Goal: Book appointment/travel/reservation

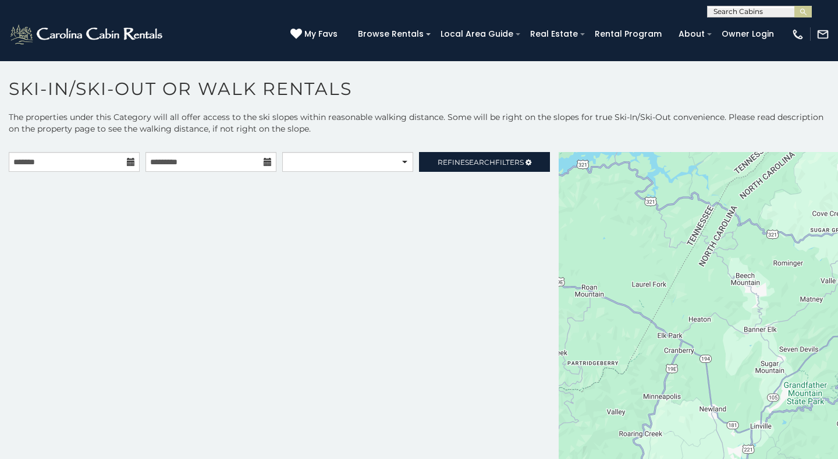
scroll to position [16, 0]
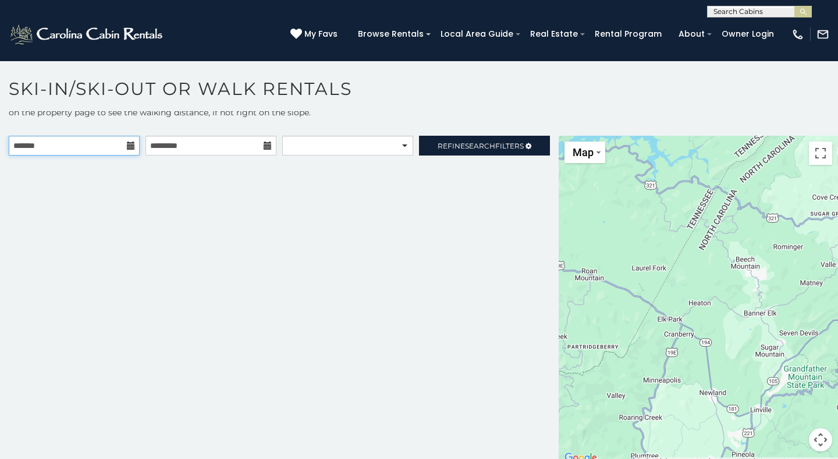
click at [106, 147] on input "text" at bounding box center [74, 146] width 131 height 20
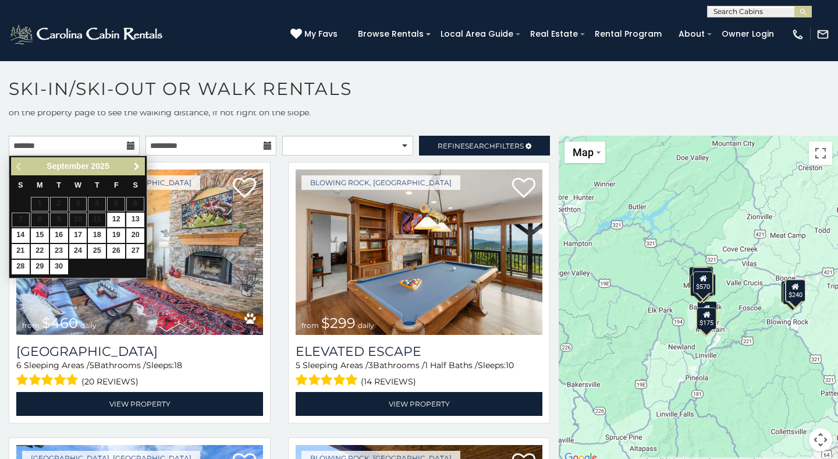
click at [132, 169] on span "Next" at bounding box center [136, 166] width 9 height 9
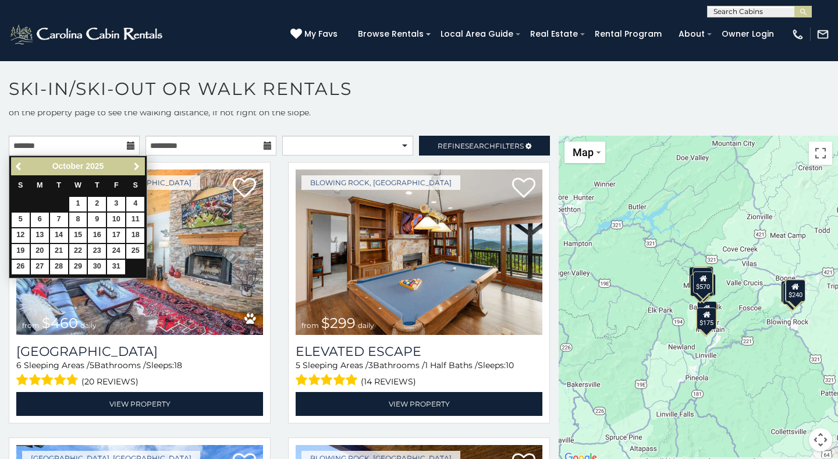
click at [132, 169] on span "Next" at bounding box center [136, 166] width 9 height 9
click at [117, 234] on link "16" at bounding box center [116, 235] width 18 height 15
type input "**********"
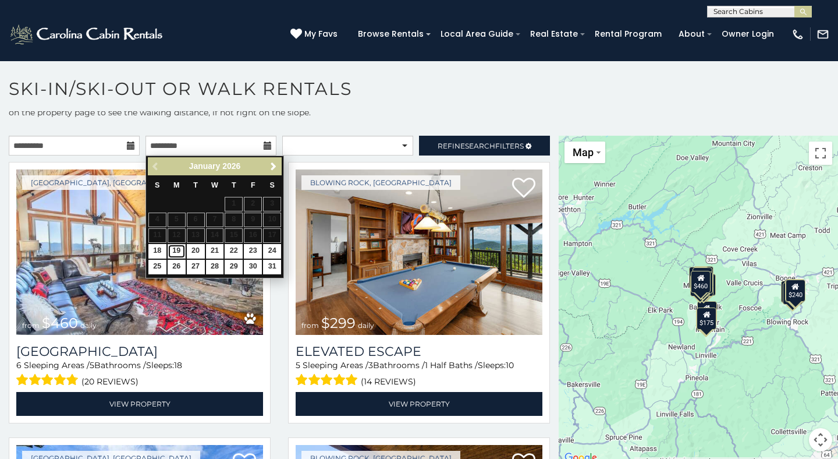
click at [177, 251] on link "19" at bounding box center [177, 251] width 18 height 15
type input "**********"
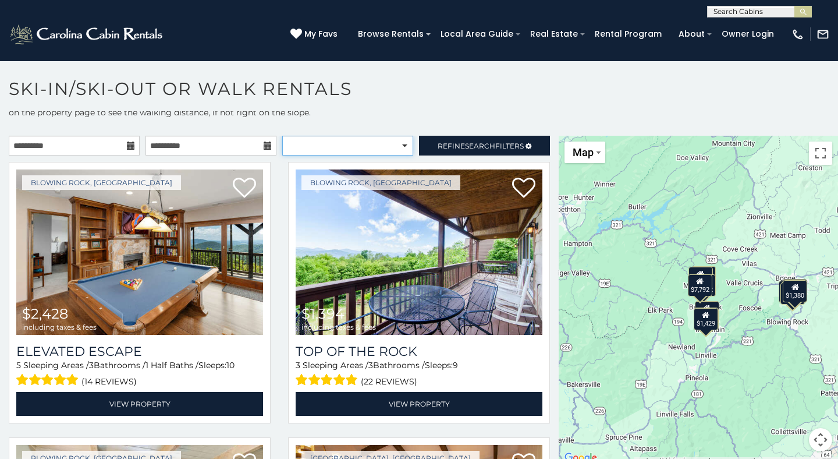
click at [366, 147] on select "**********" at bounding box center [347, 146] width 131 height 20
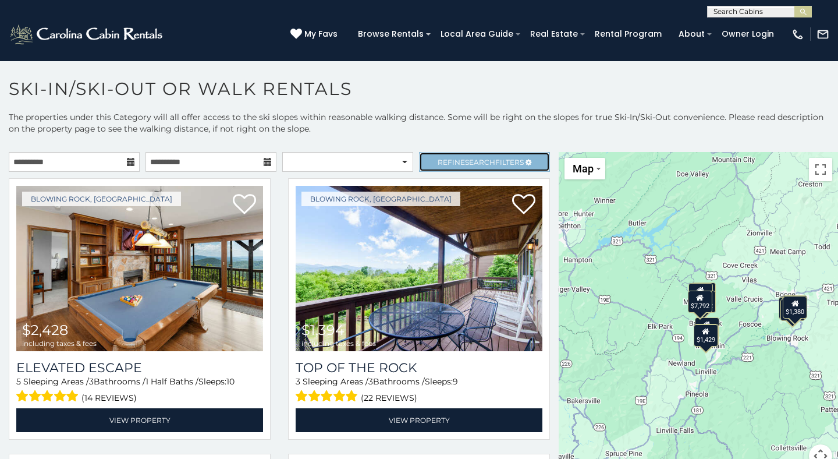
click at [485, 161] on span "Search" at bounding box center [480, 162] width 30 height 9
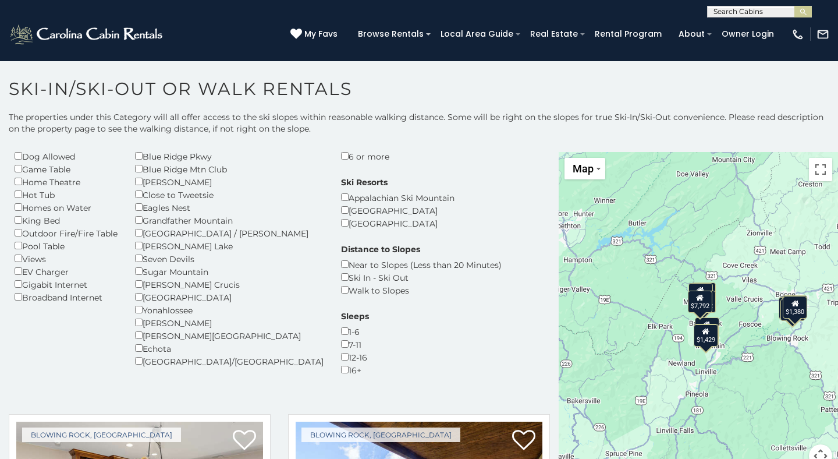
scroll to position [111, 0]
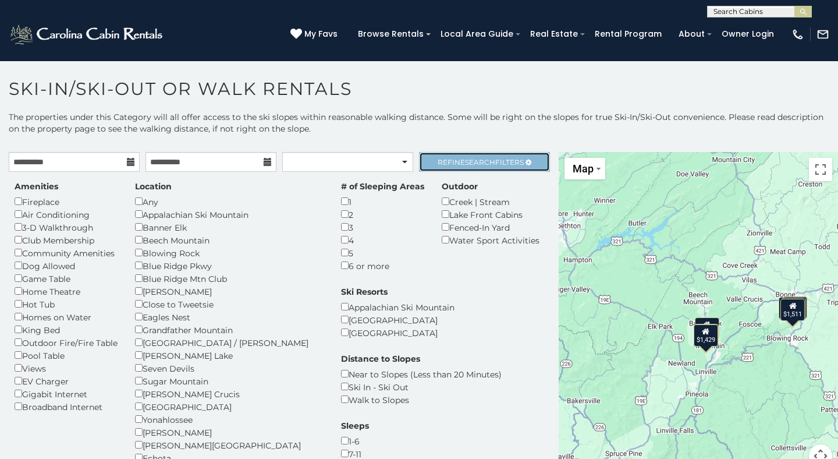
click at [460, 161] on span "Refine Search Filters" at bounding box center [481, 162] width 86 height 9
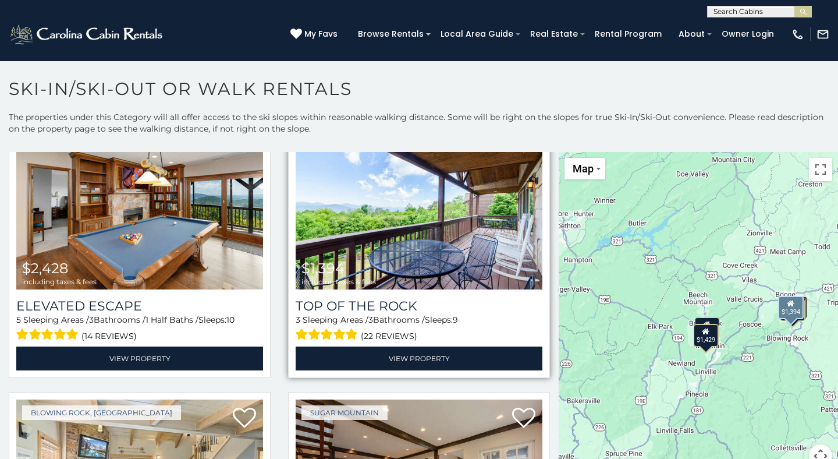
scroll to position [63, 0]
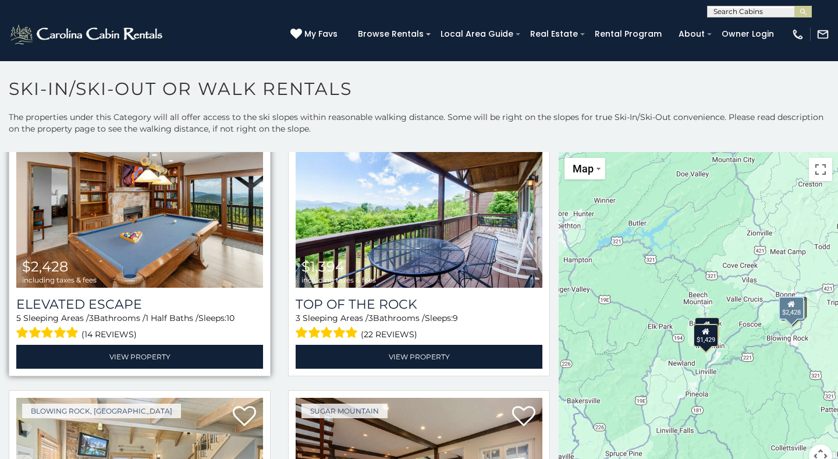
click at [82, 216] on img at bounding box center [139, 204] width 247 height 165
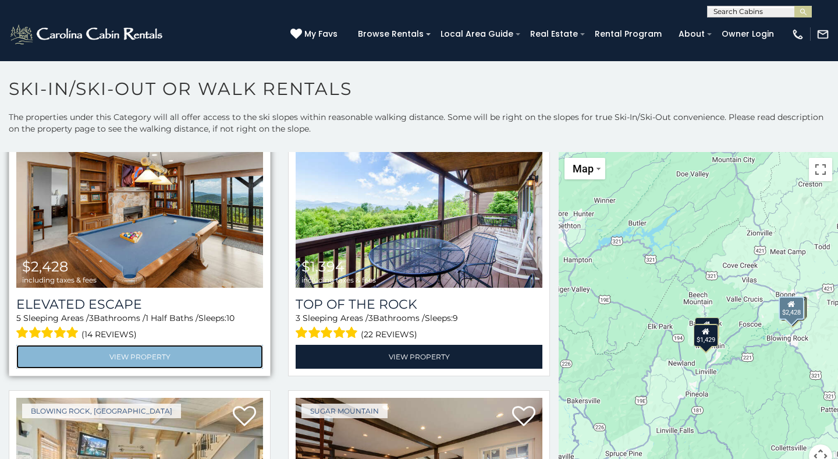
click at [173, 359] on link "View Property" at bounding box center [139, 356] width 247 height 24
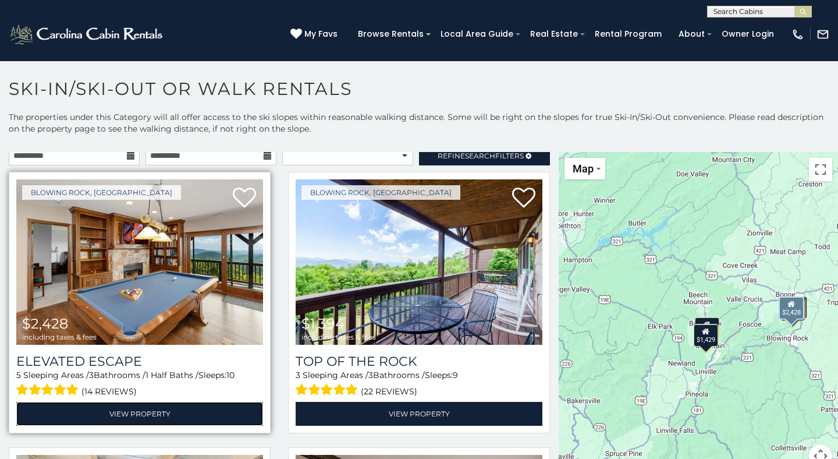
scroll to position [6, 0]
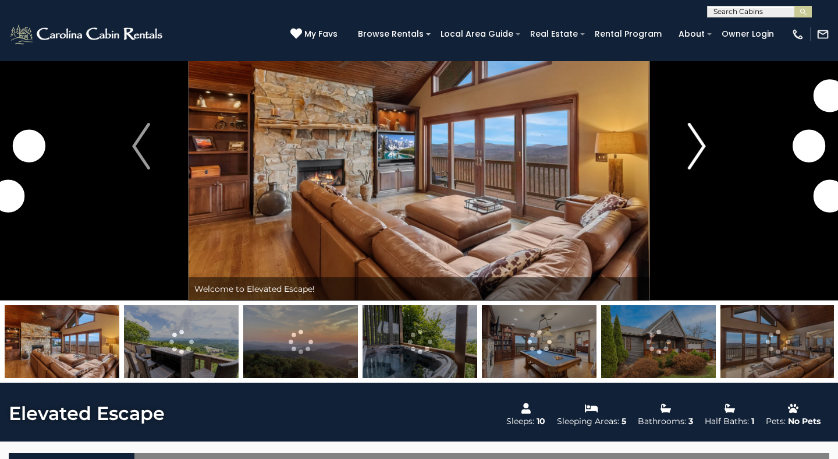
click at [688, 153] on img "Next" at bounding box center [696, 146] width 17 height 47
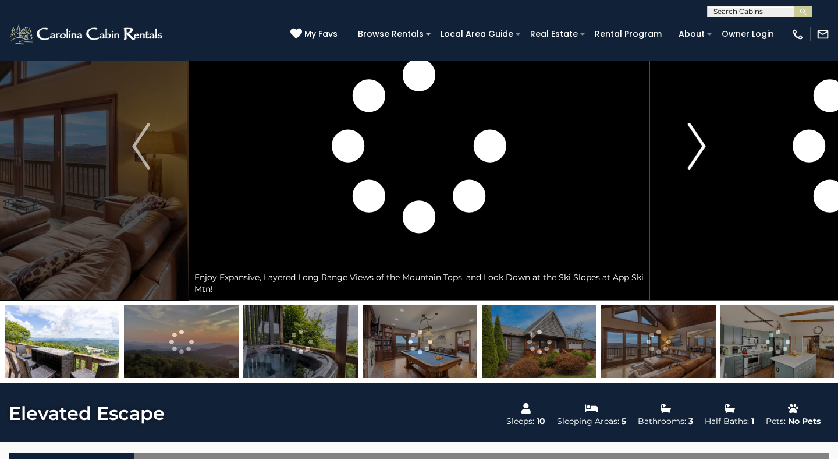
click at [688, 153] on img "Next" at bounding box center [696, 146] width 17 height 47
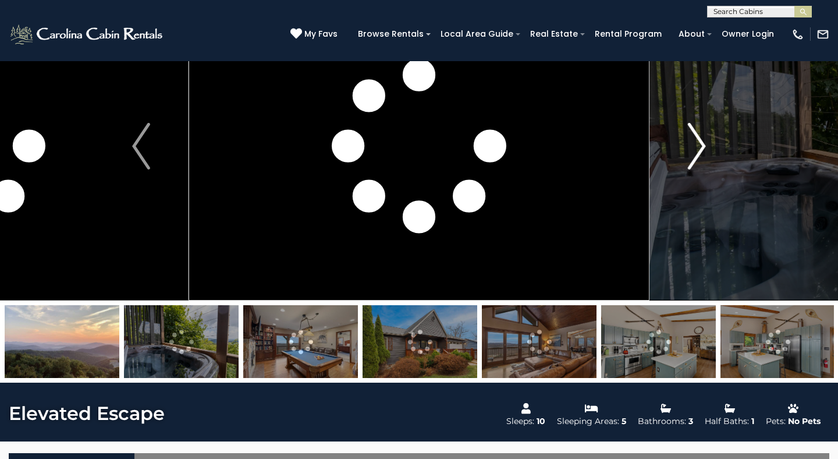
click at [686, 155] on button "Next" at bounding box center [696, 146] width 95 height 308
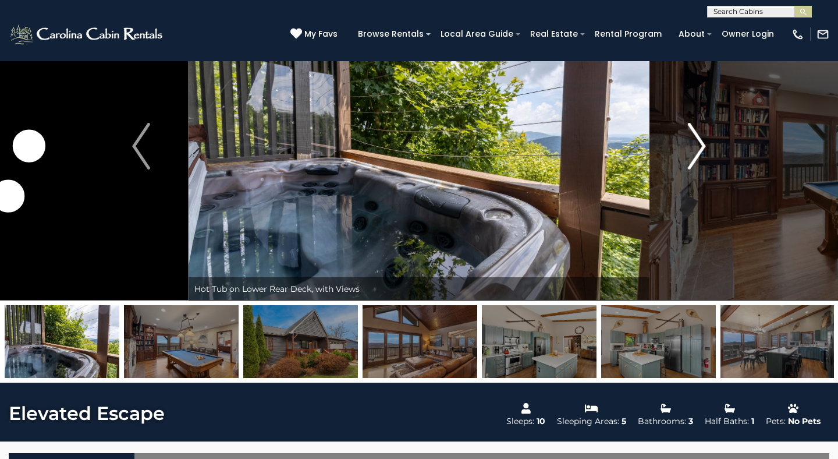
click at [686, 155] on button "Next" at bounding box center [696, 146] width 95 height 308
